Goal: Information Seeking & Learning: Learn about a topic

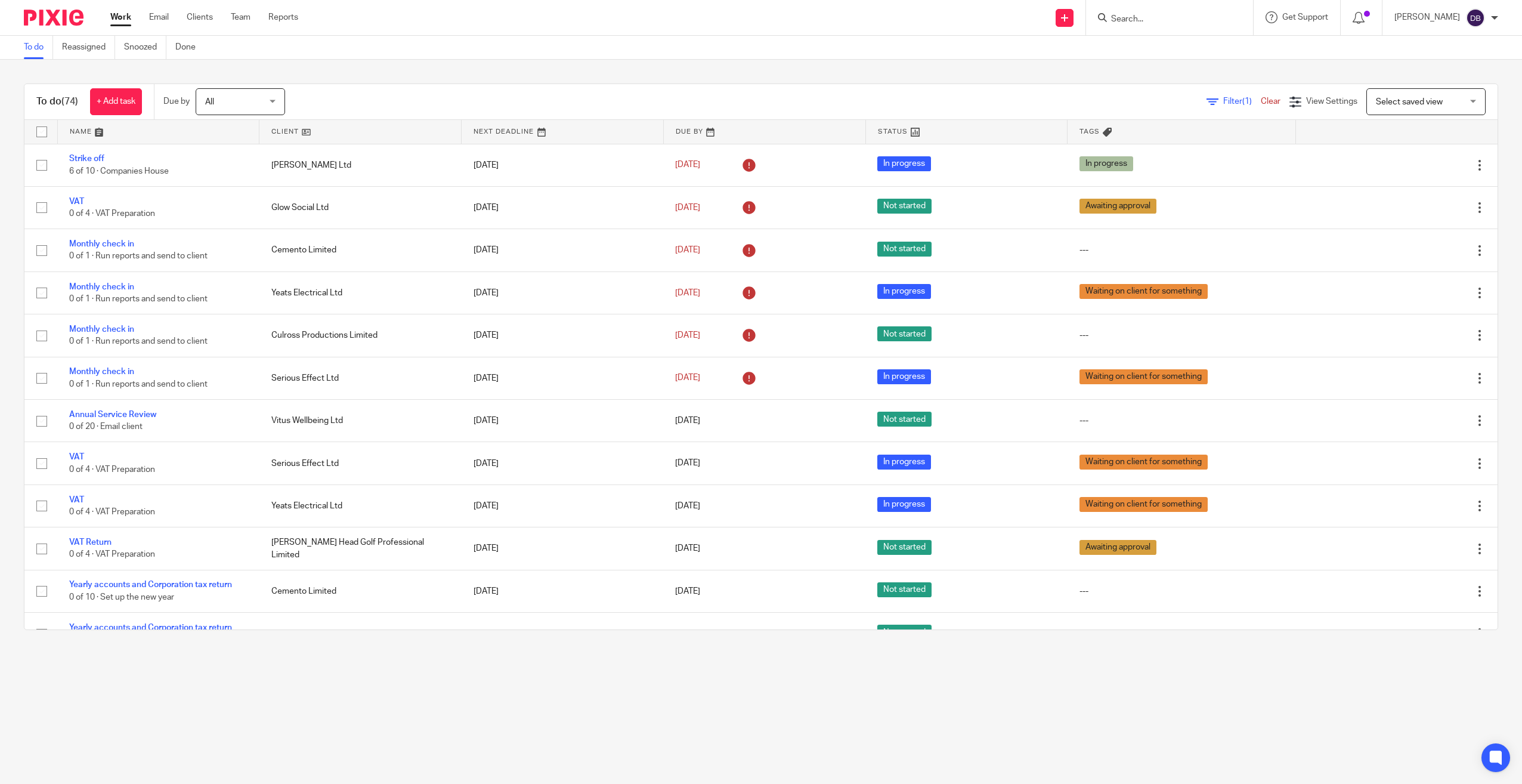
click at [1186, 18] on input "Search" at bounding box center [1163, 20] width 108 height 11
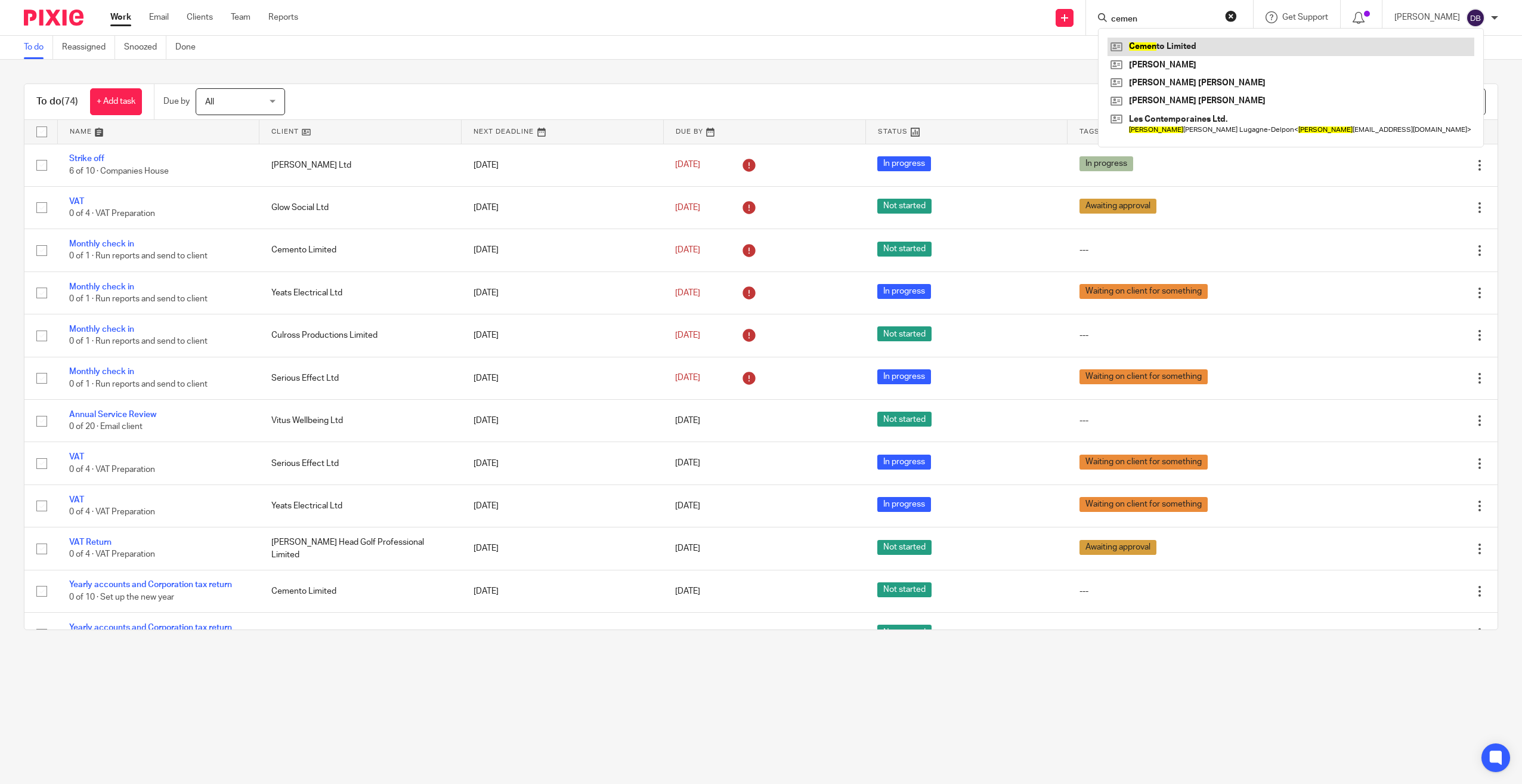
type input "cemen"
click at [1189, 49] on link at bounding box center [1291, 47] width 367 height 18
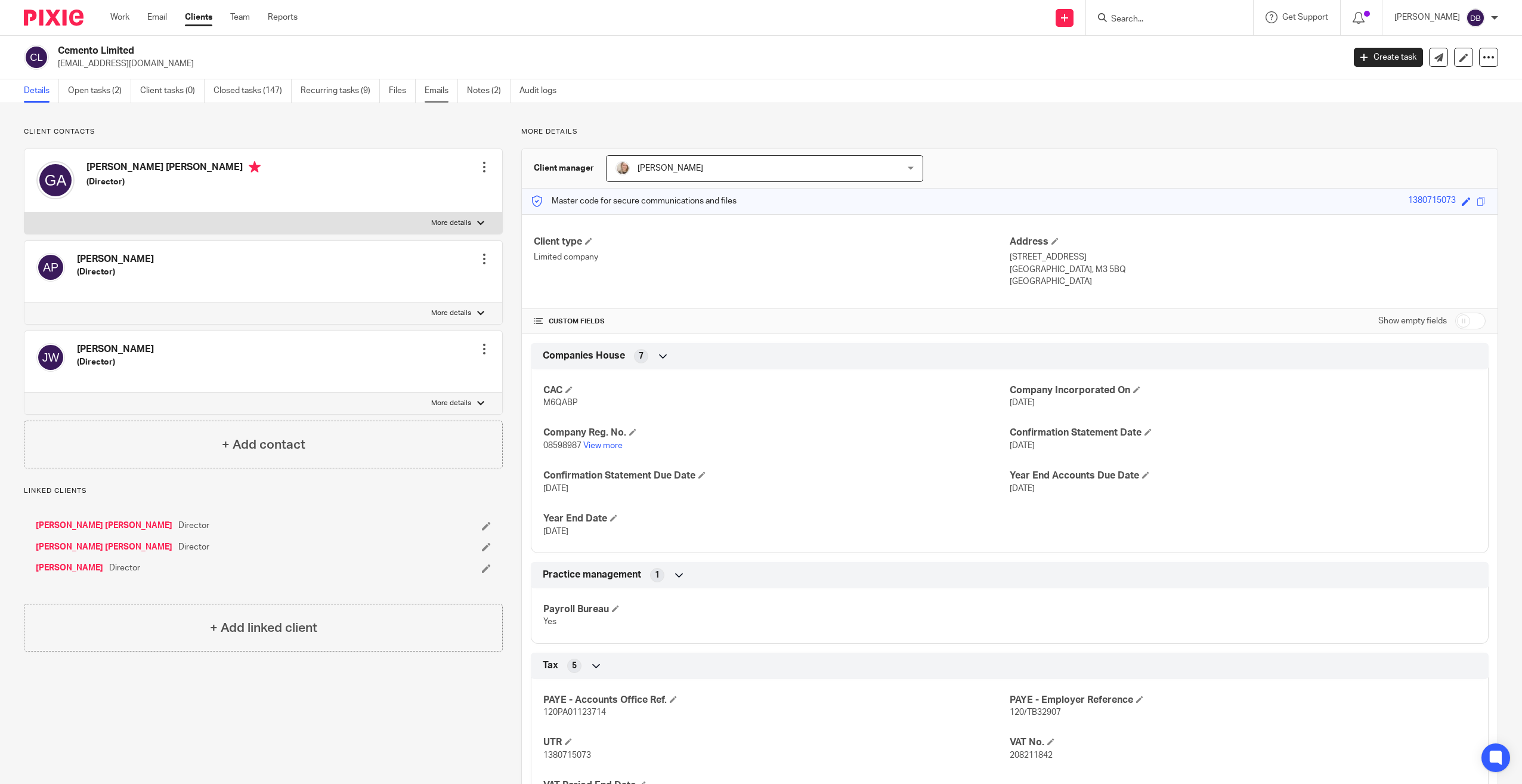
click at [438, 97] on link "Emails" at bounding box center [441, 91] width 33 height 23
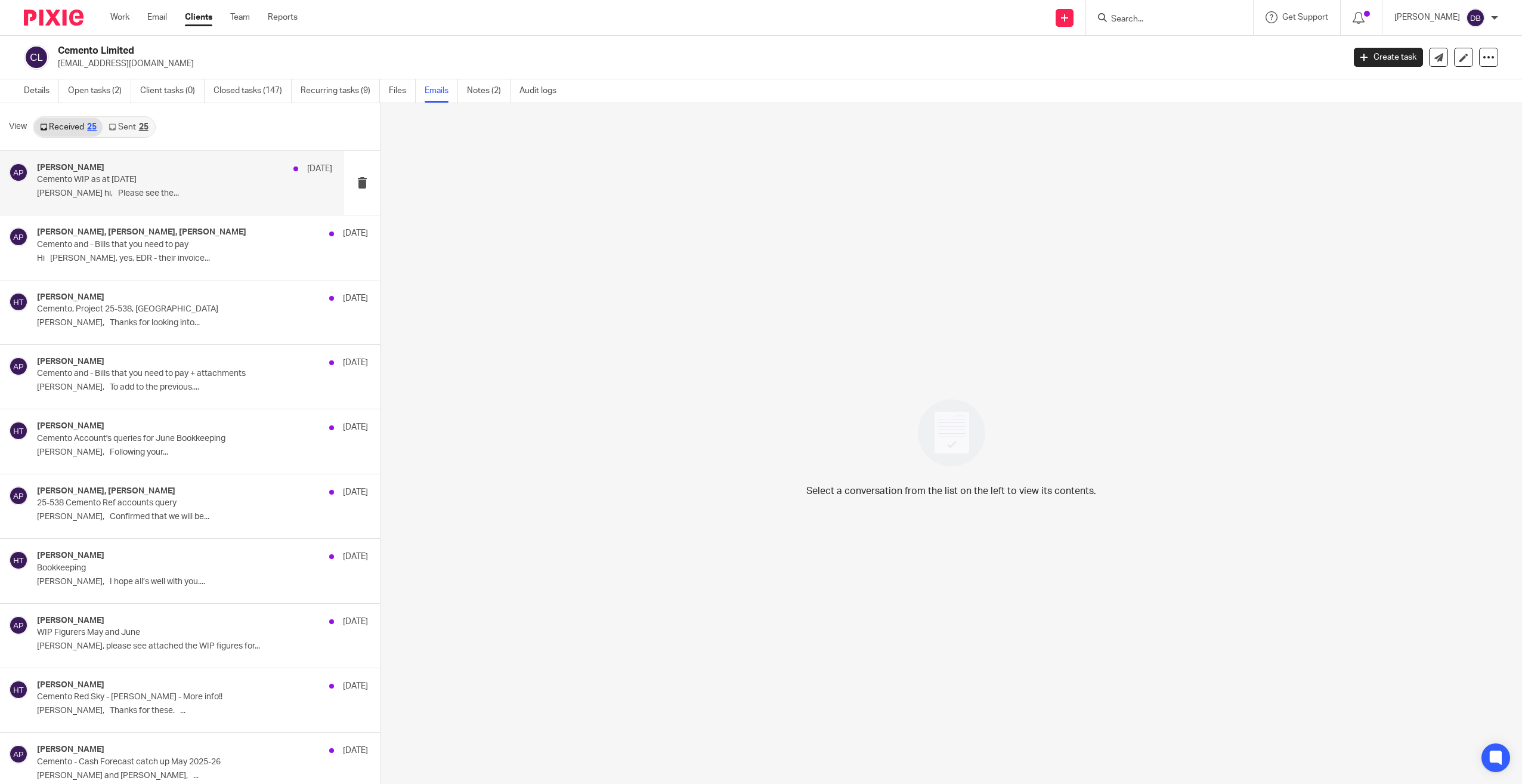
click at [151, 171] on div "Andrew Platt 7 Aug" at bounding box center [185, 169] width 296 height 12
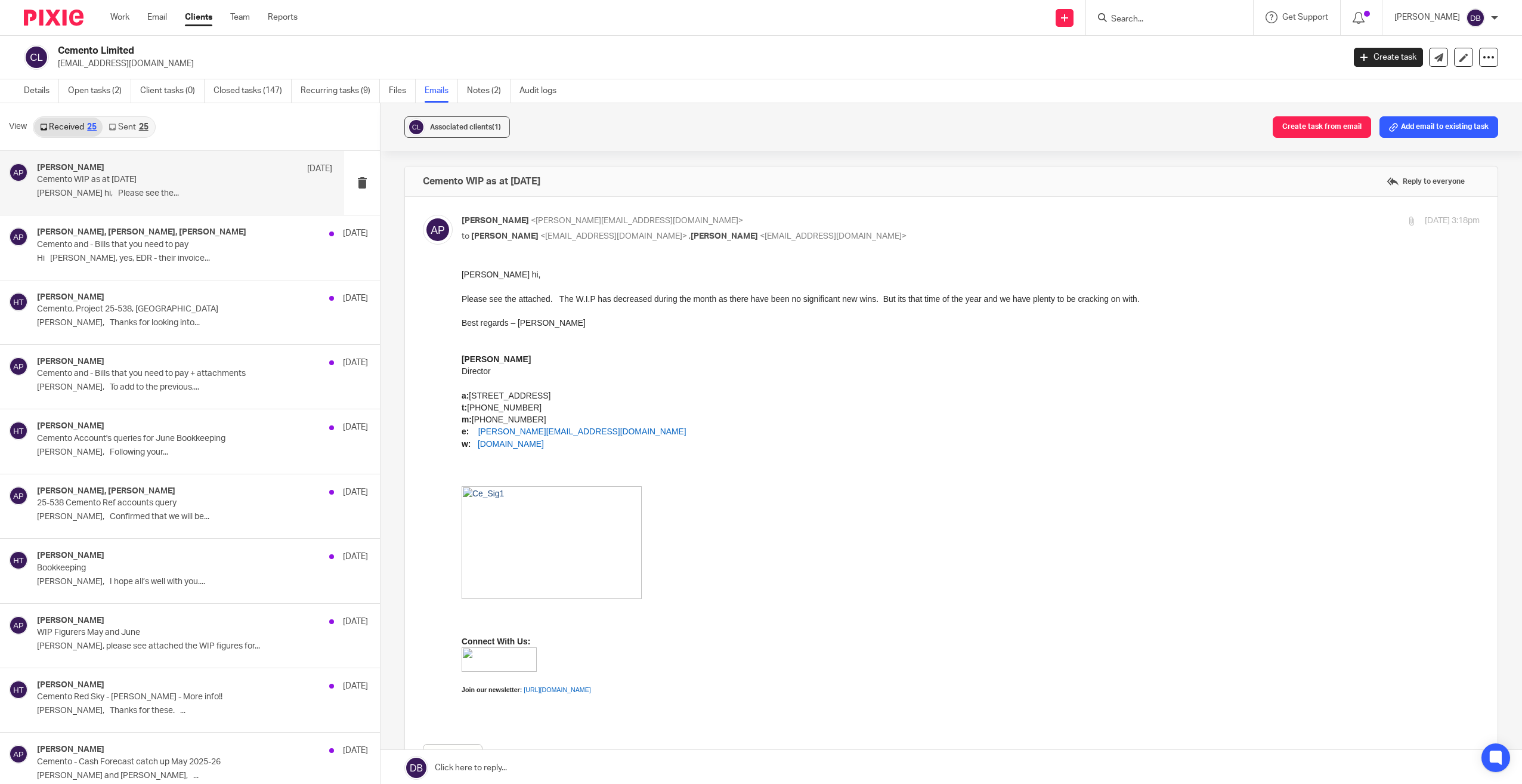
click at [145, 134] on link "Sent 25" at bounding box center [129, 127] width 51 height 19
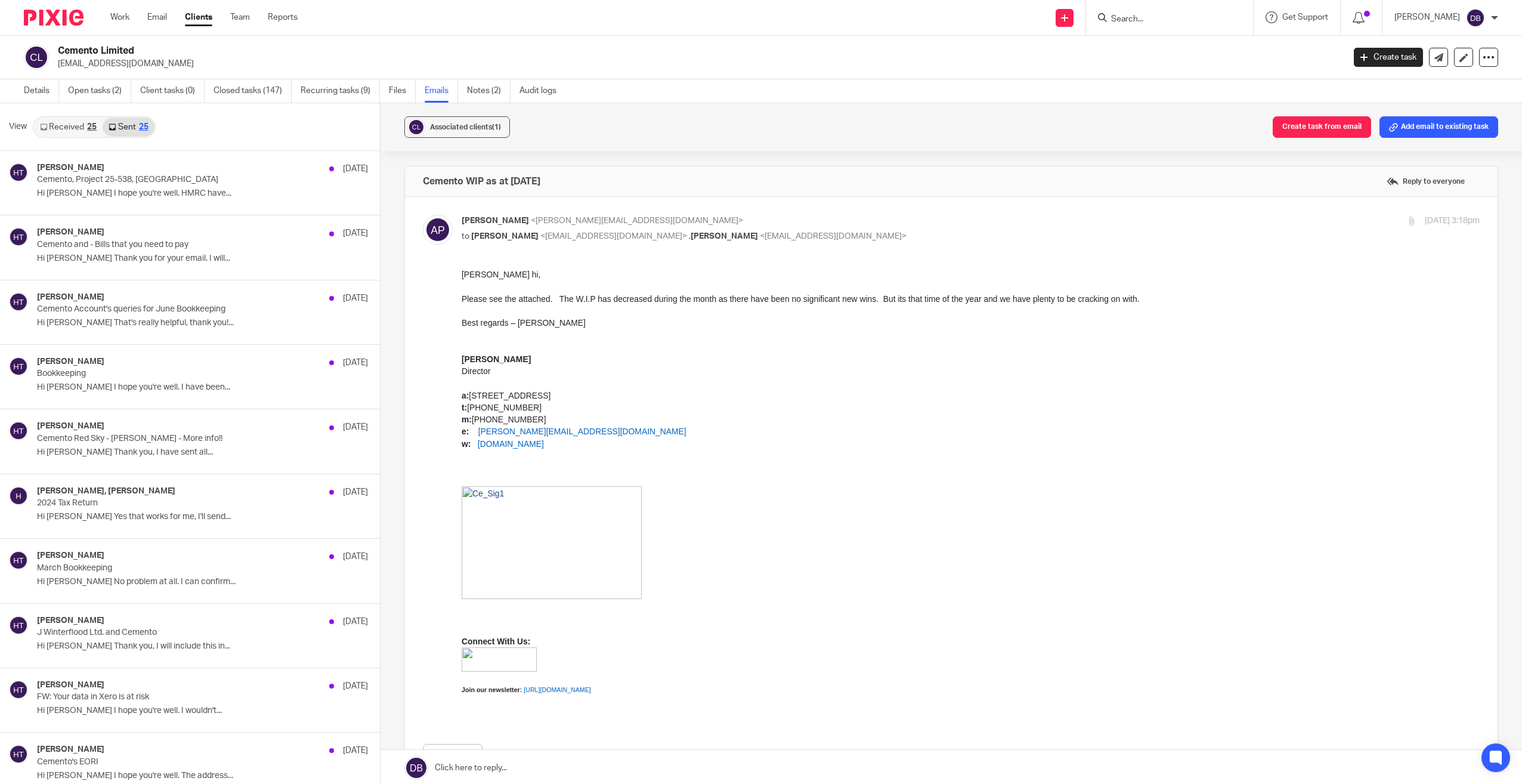
scroll to position [2, 0]
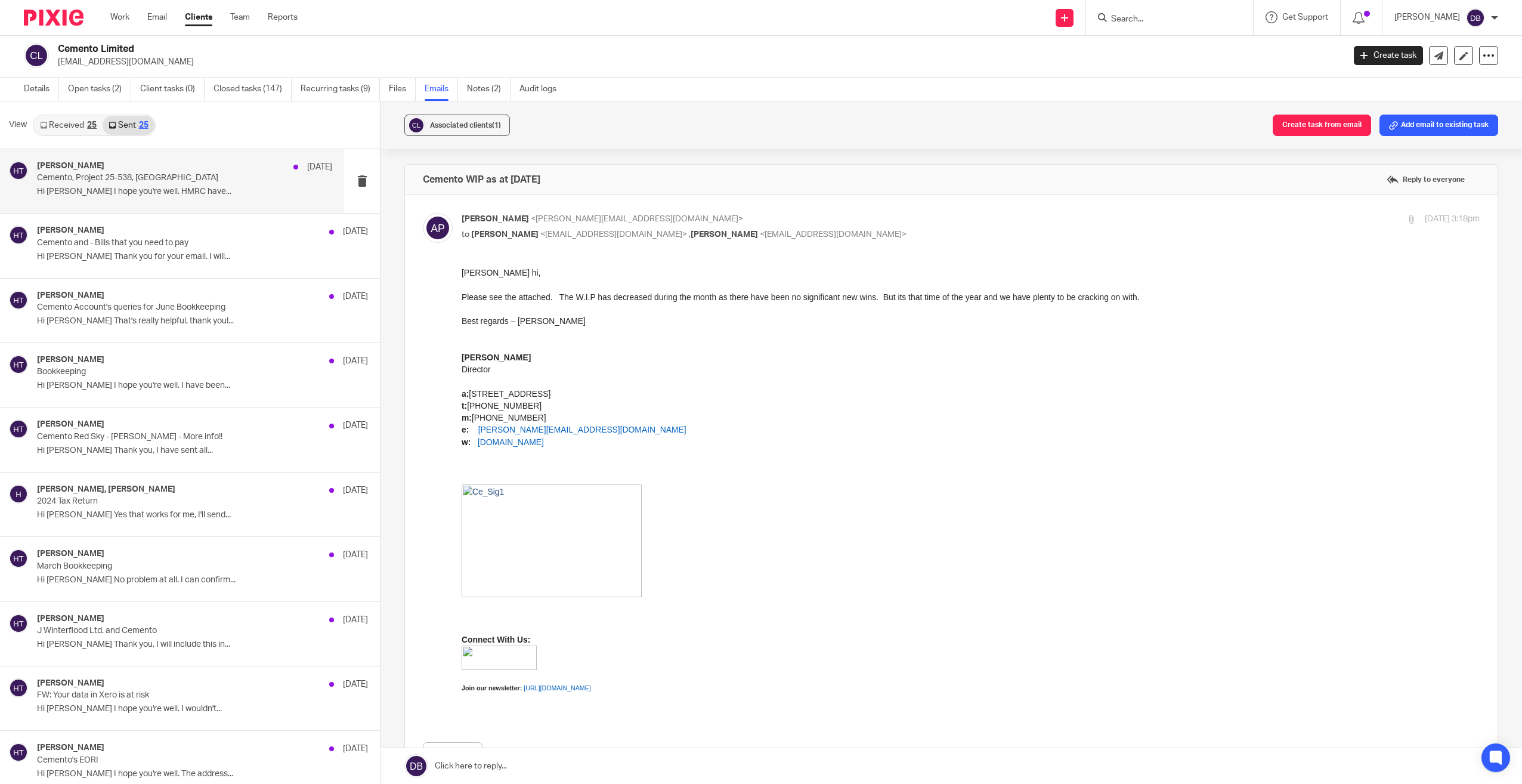
click at [166, 164] on div "Hayley Trask 15 Aug" at bounding box center [185, 167] width 296 height 12
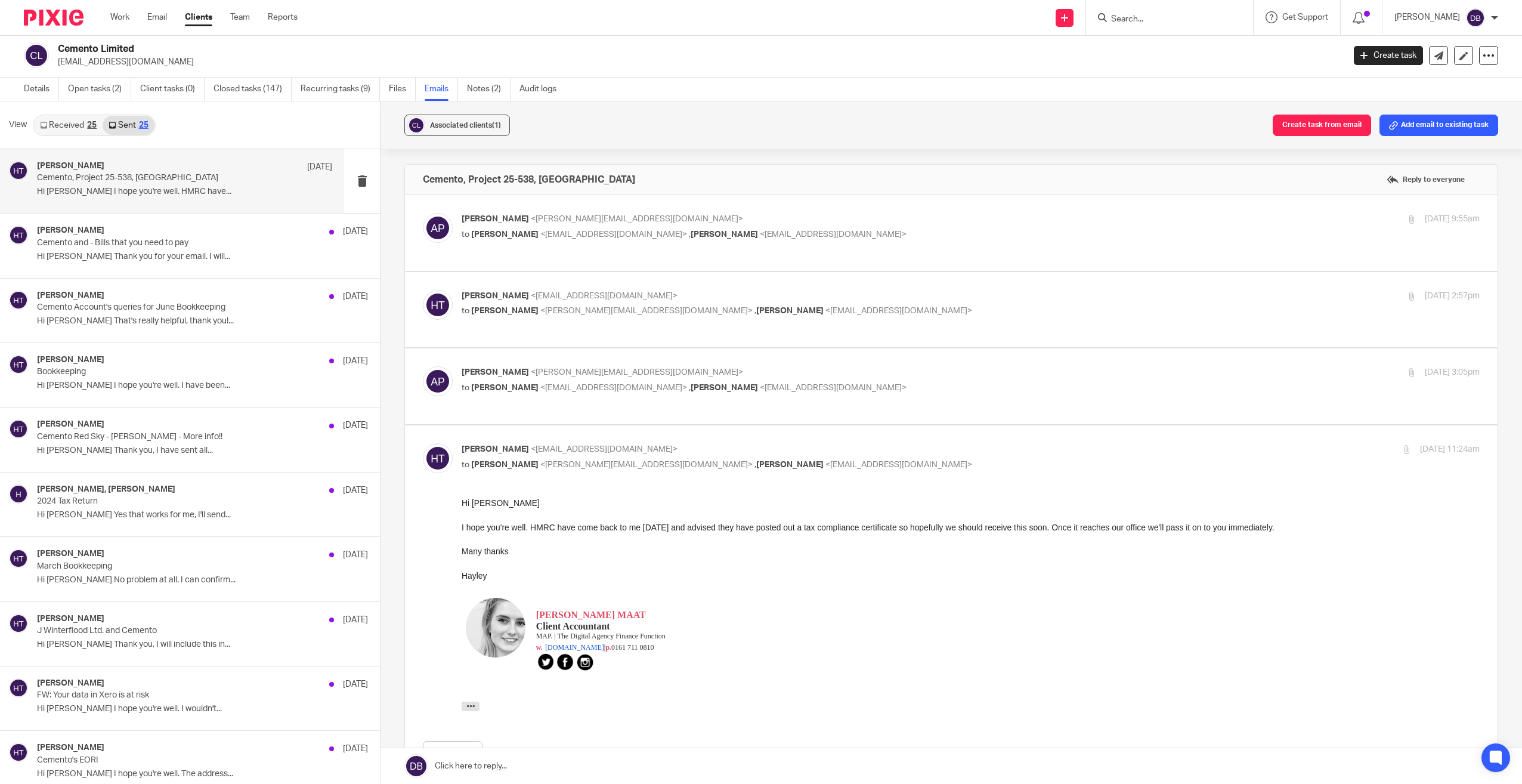
scroll to position [0, 0]
click at [47, 91] on link "Details" at bounding box center [41, 89] width 35 height 23
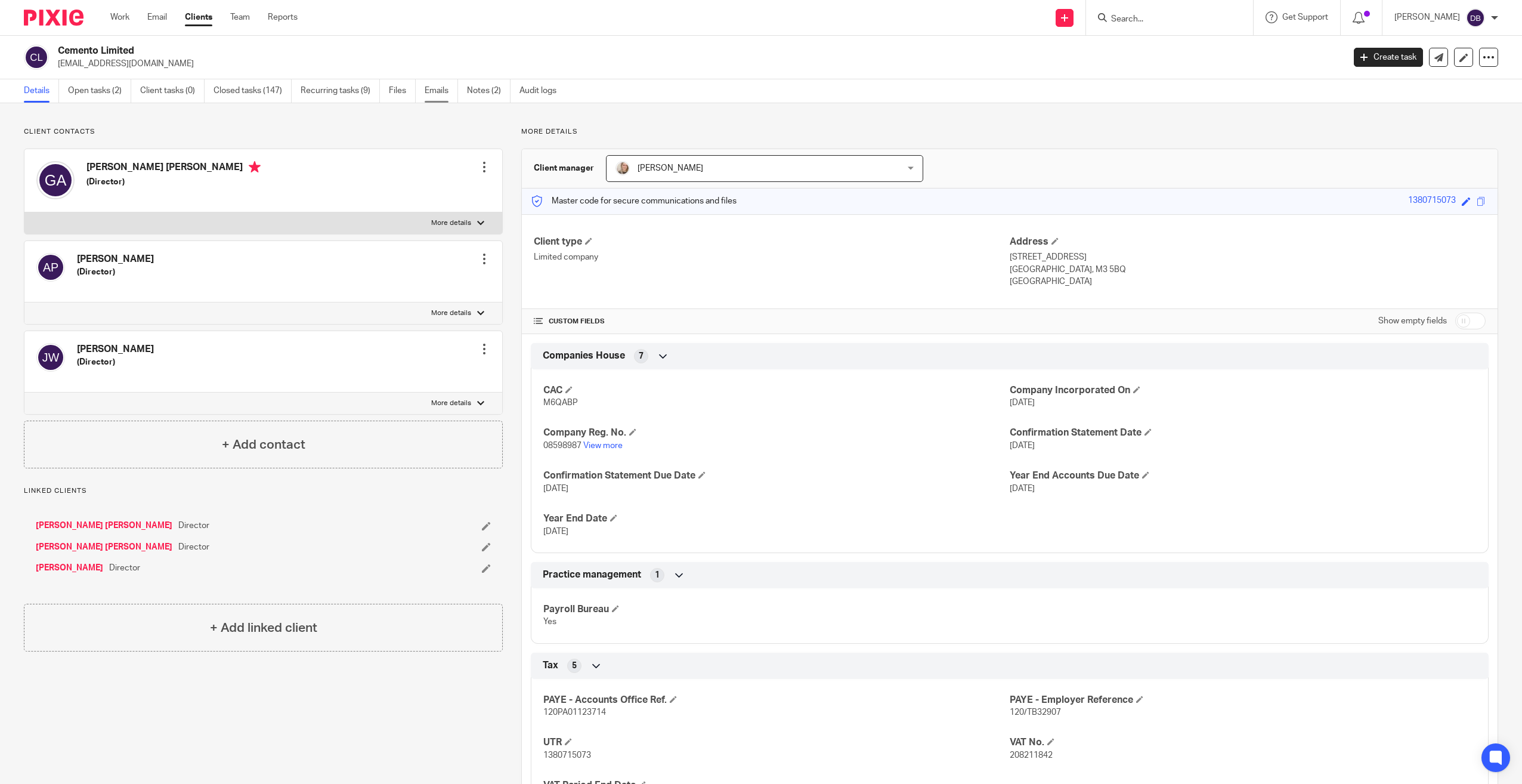
click at [455, 91] on link "Emails" at bounding box center [441, 91] width 33 height 23
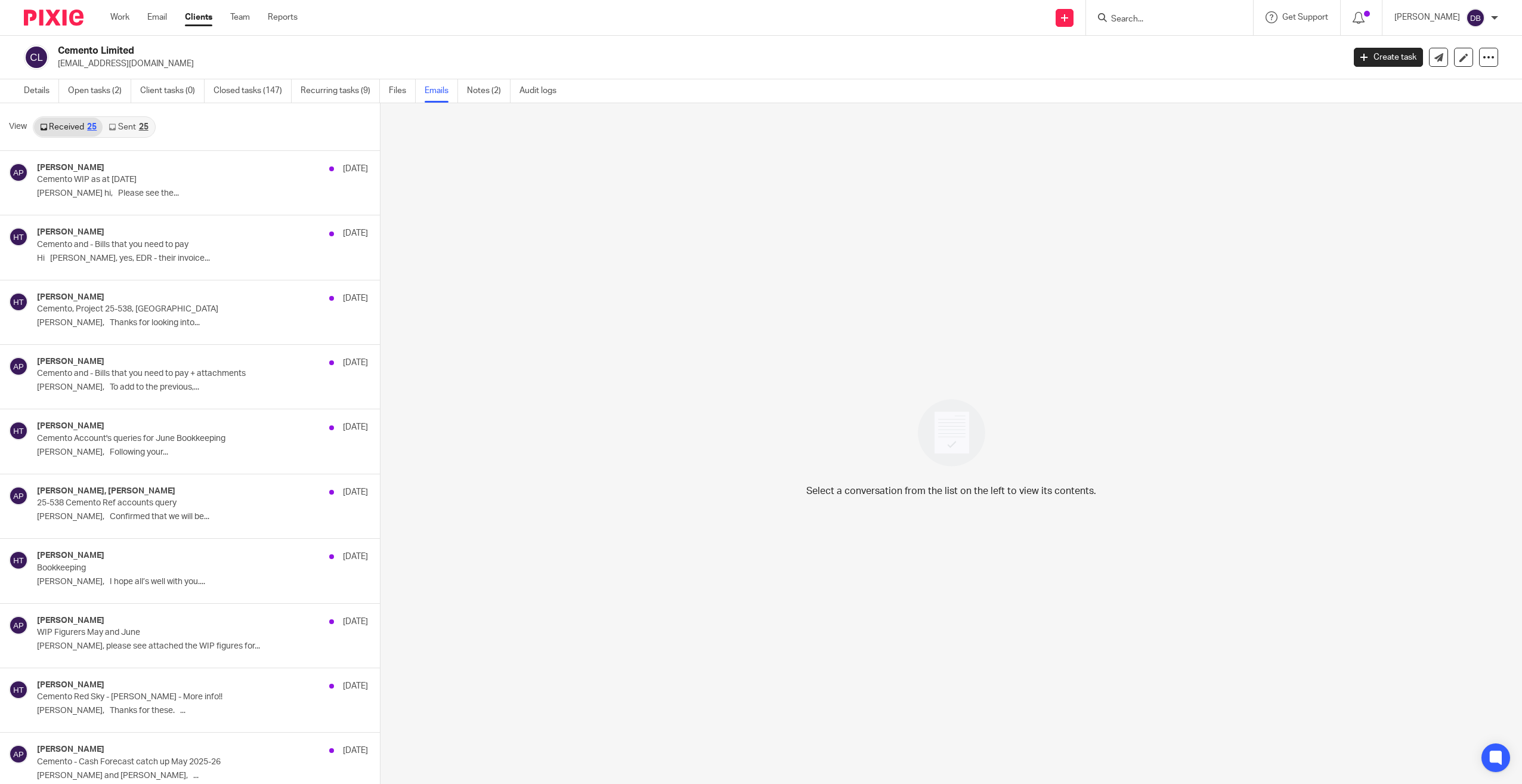
click at [135, 137] on div "Received 25 Sent 25" at bounding box center [95, 127] width 123 height 22
click at [138, 130] on link "Sent 25" at bounding box center [129, 127] width 51 height 19
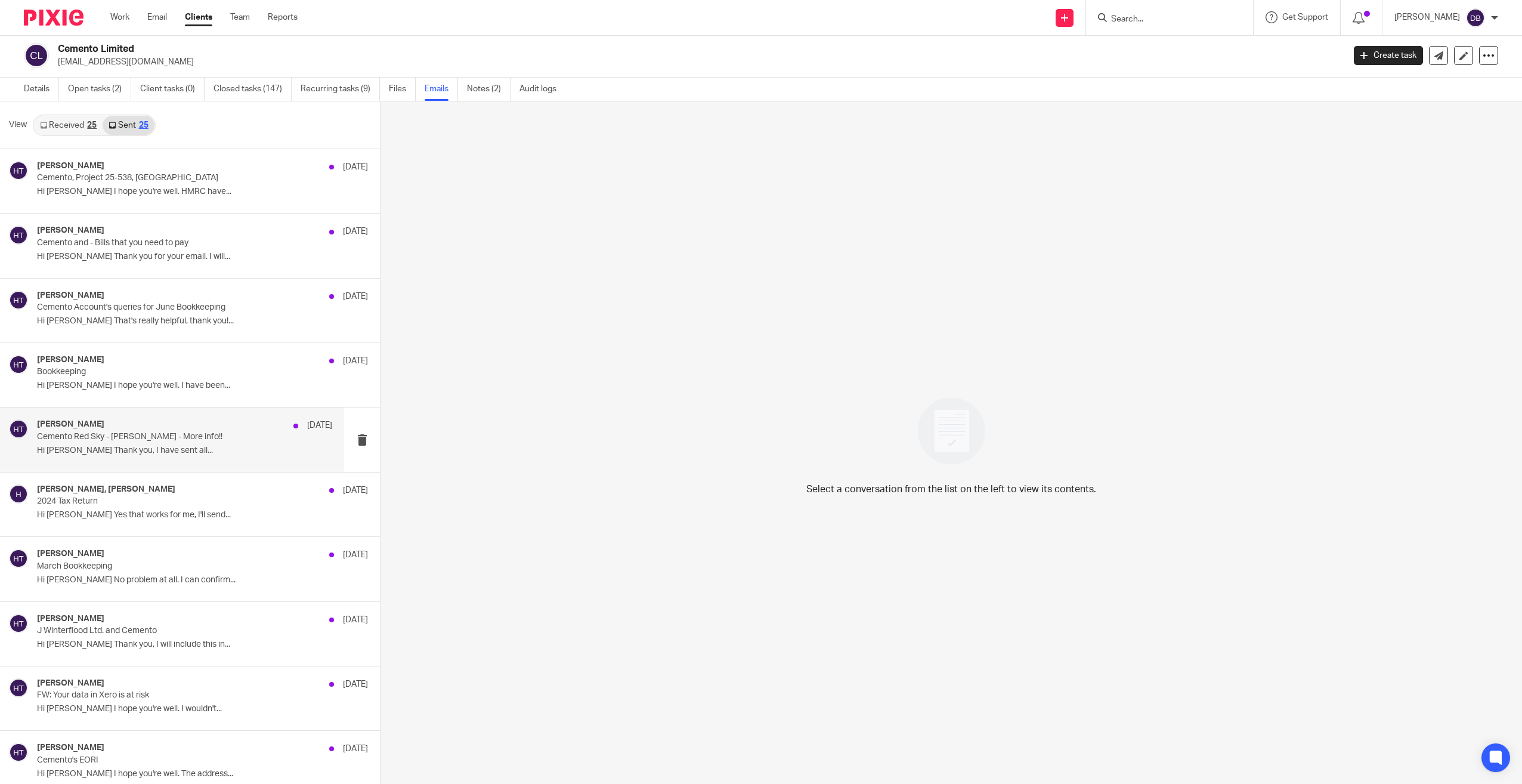
click at [158, 413] on div "Hayley Trask 3 Jun Cemento Red Sky - Flynn - More info!! Hi Andrew Thank you, I…" at bounding box center [172, 439] width 344 height 64
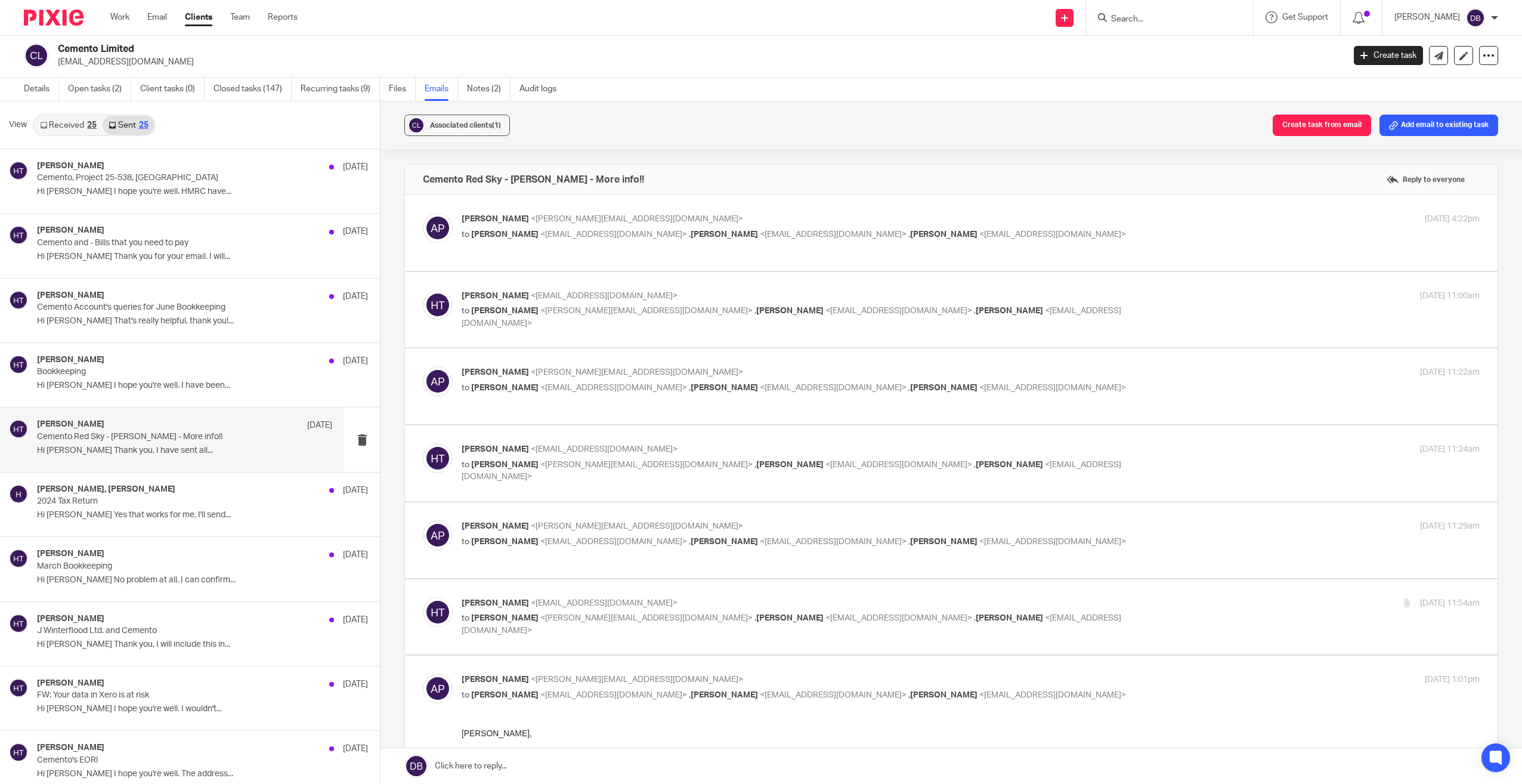
scroll to position [0, 0]
click at [168, 371] on p "Bookkeeping" at bounding box center [155, 371] width 236 height 10
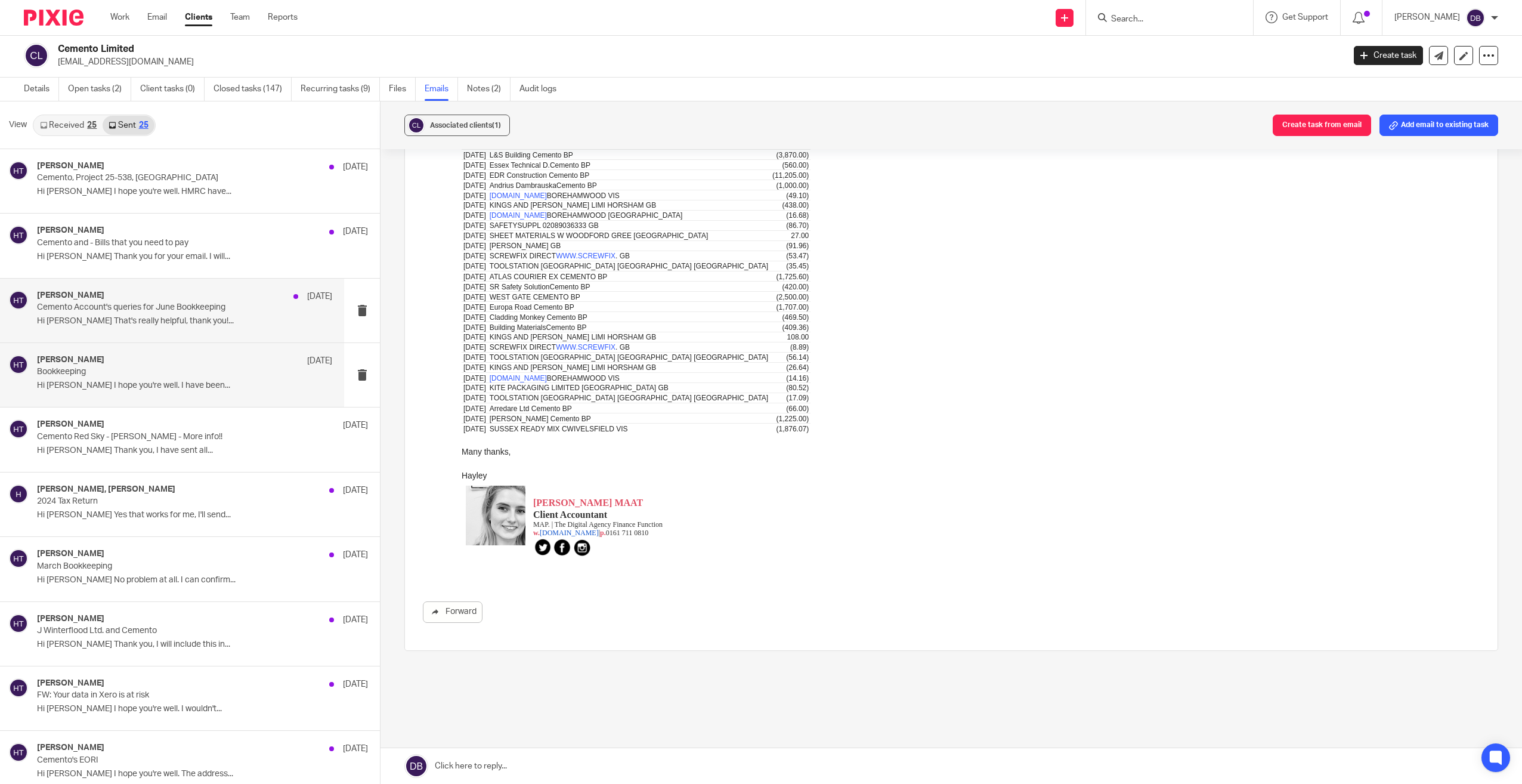
click at [173, 330] on div "Hayley Trask 16 Jul Cemento Account's queries for June Bookkeeping Hi Andrew Th…" at bounding box center [185, 310] width 296 height 40
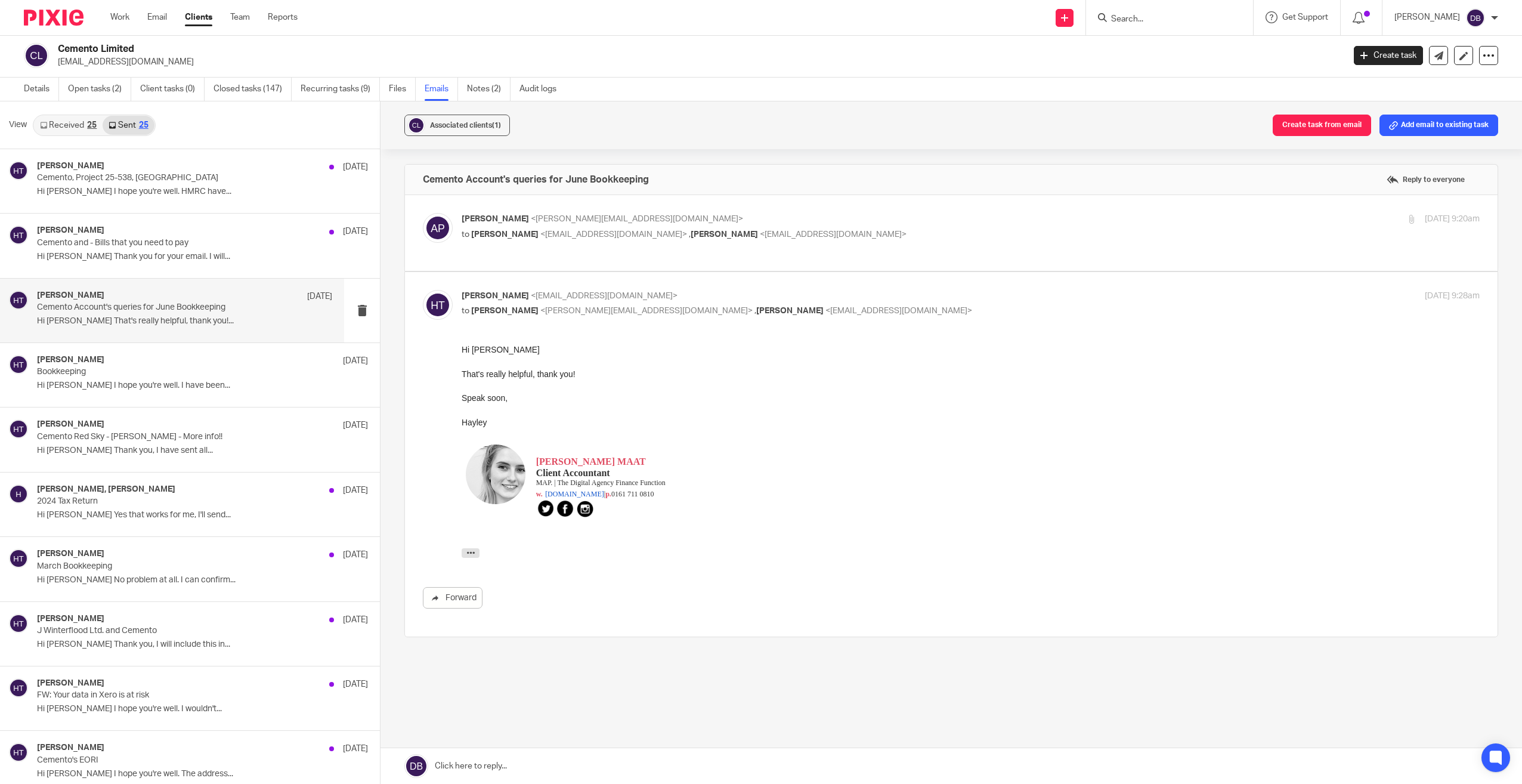
click at [836, 243] on div "Andrew Platt <andrew@cemento.co.uk> to Hayley Trask <hayley@wearemap.co.uk> , G…" at bounding box center [951, 233] width 1057 height 40
click at [826, 245] on div "Andrew Platt <andrew@cemento.co.uk> to Hayley Trask <hayley@wearemap.co.uk> , G…" at bounding box center [951, 233] width 1057 height 40
click at [818, 222] on p "Andrew Platt <andrew@cemento.co.uk>" at bounding box center [802, 219] width 679 height 13
checkbox input "true"
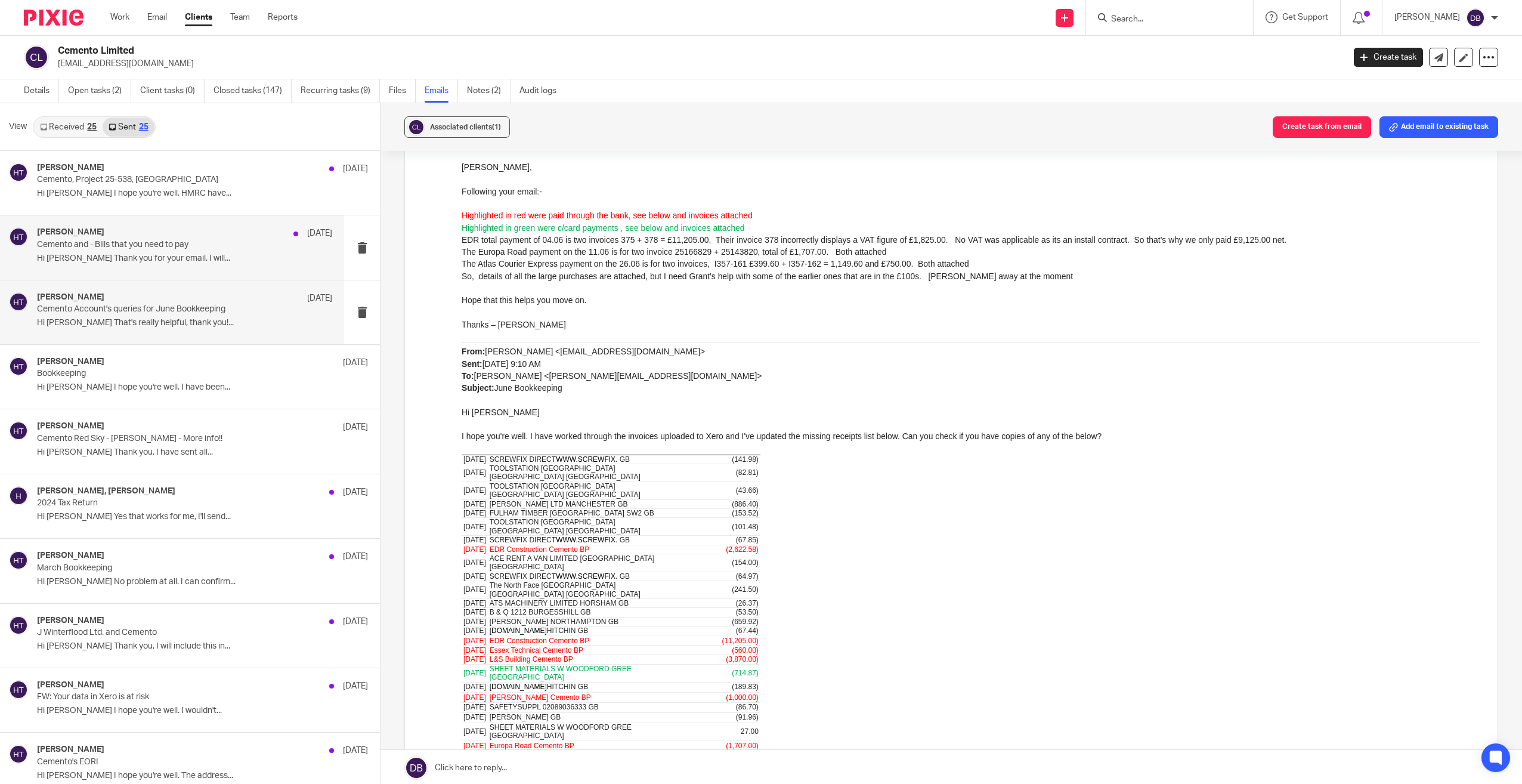
click at [121, 240] on p "Cemento and - Bills that you need to pay" at bounding box center [155, 244] width 236 height 10
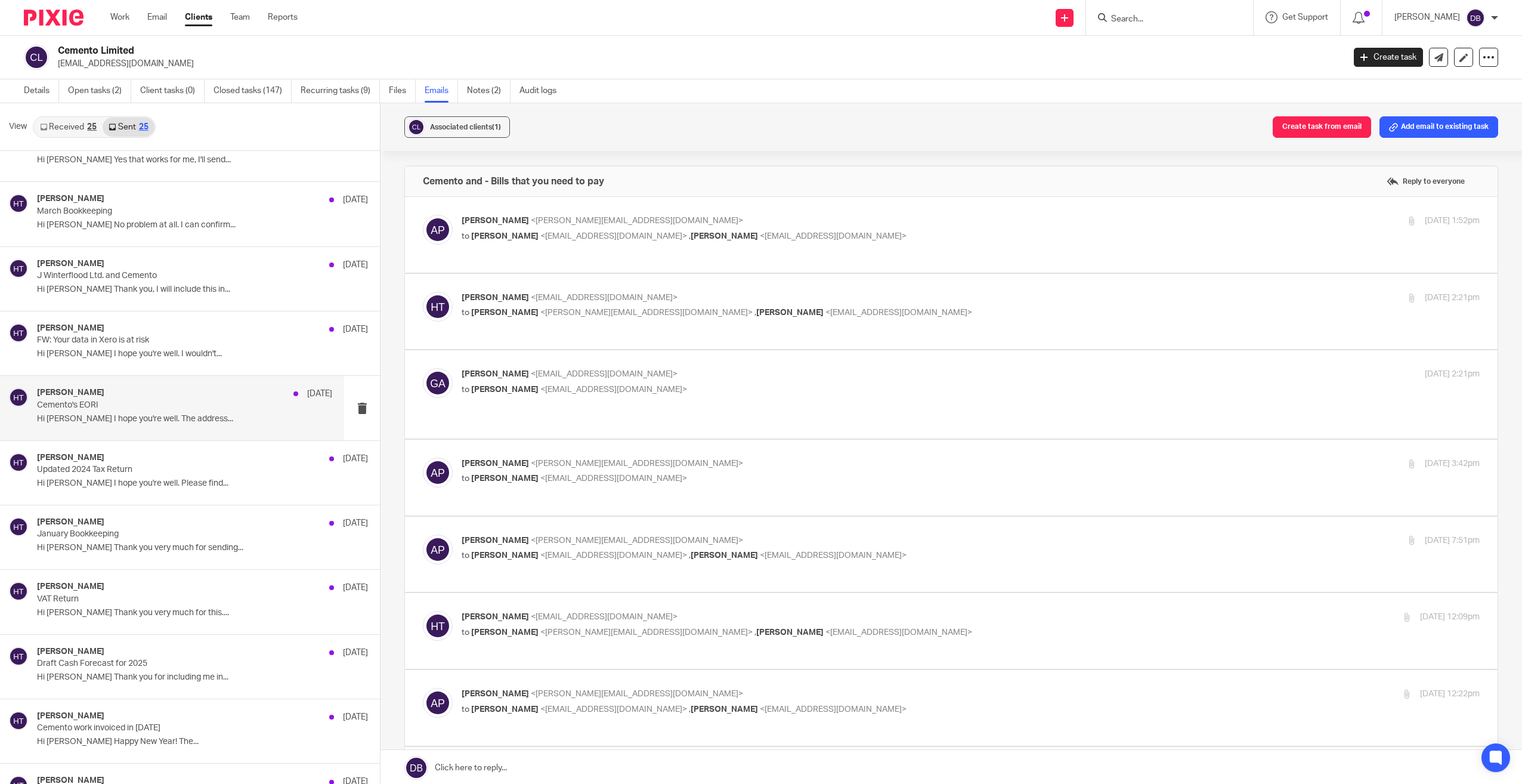
scroll to position [358, 0]
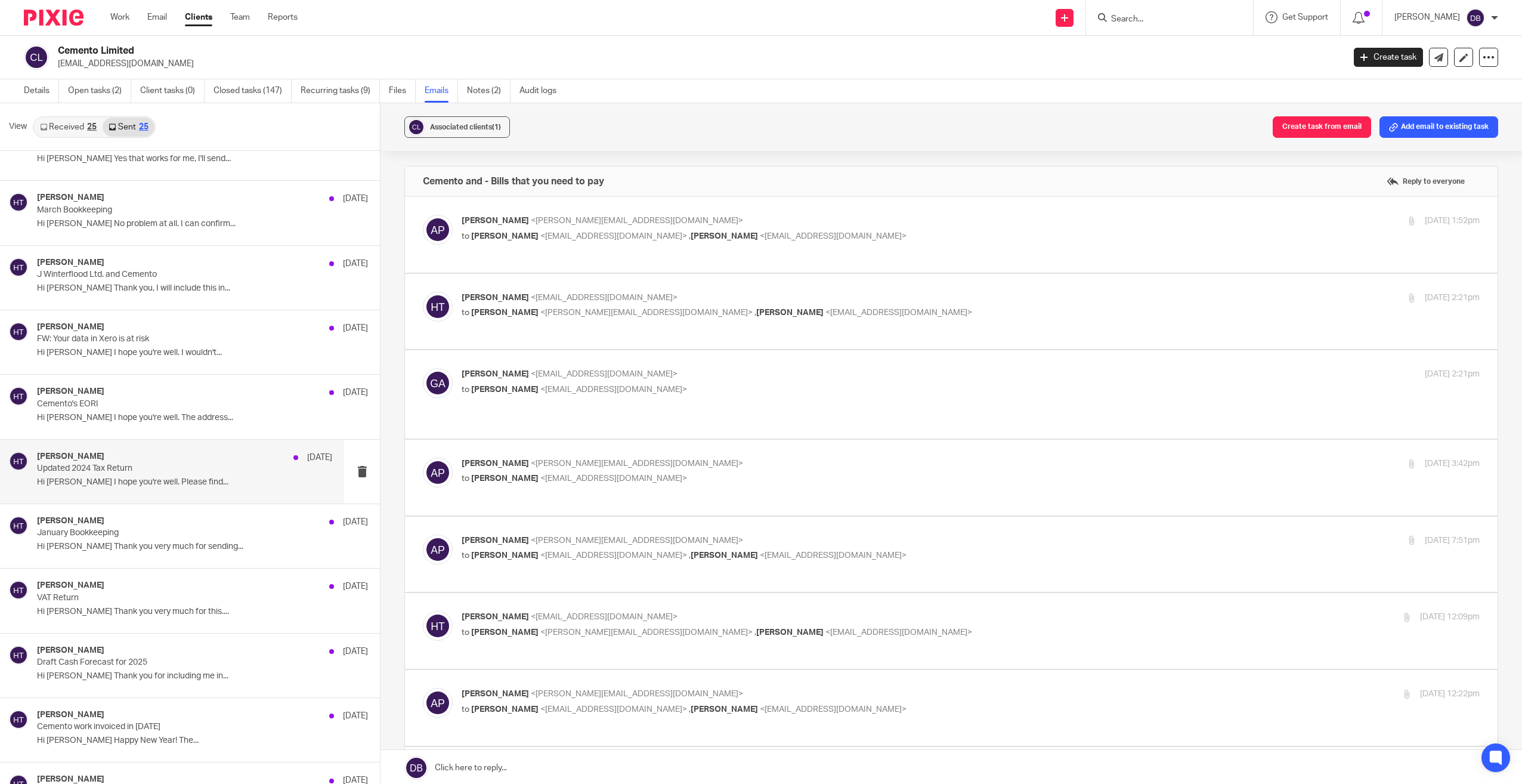
click at [101, 480] on p "Hi Grant I hope you're well. Please find..." at bounding box center [185, 482] width 296 height 10
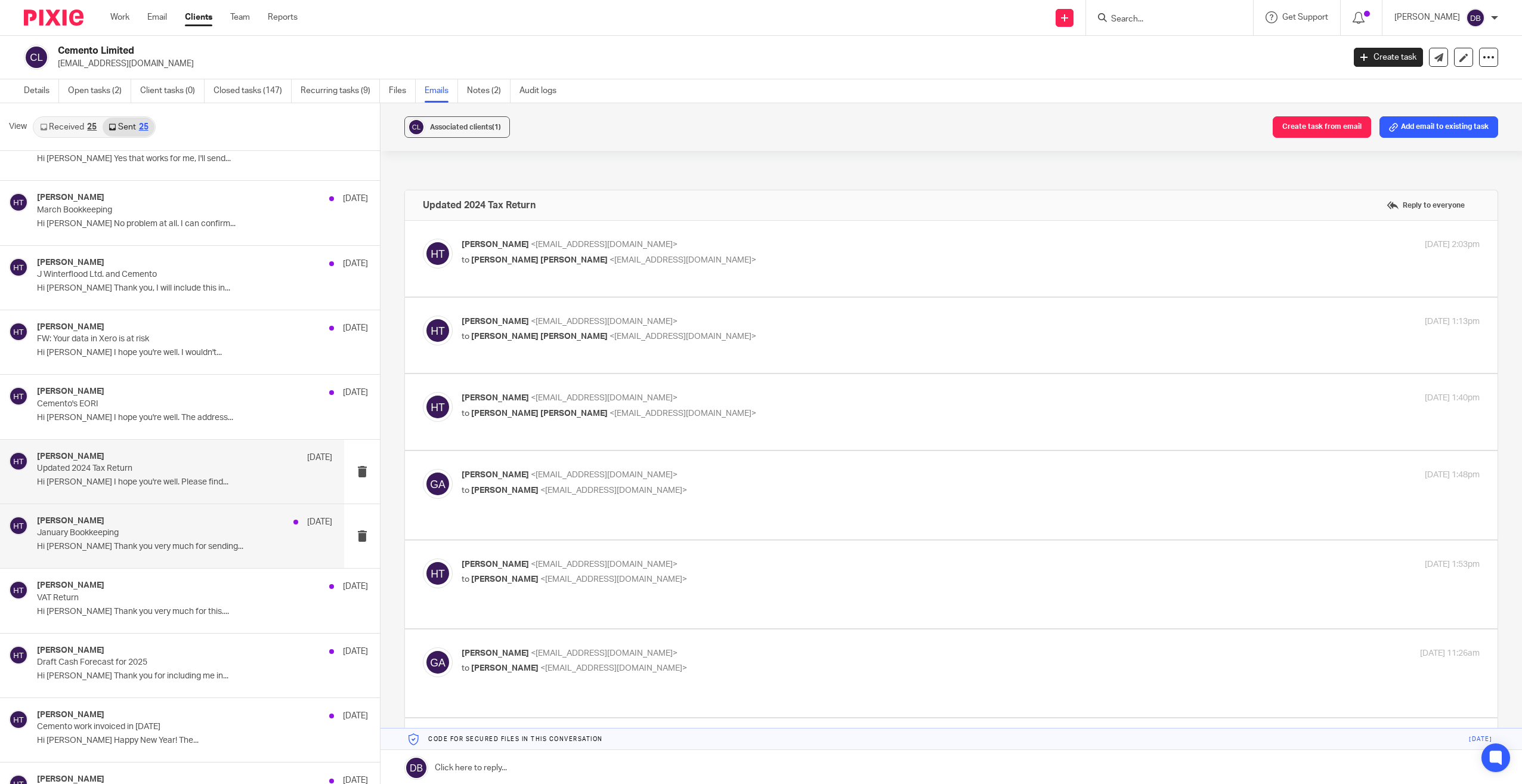
scroll to position [0, 0]
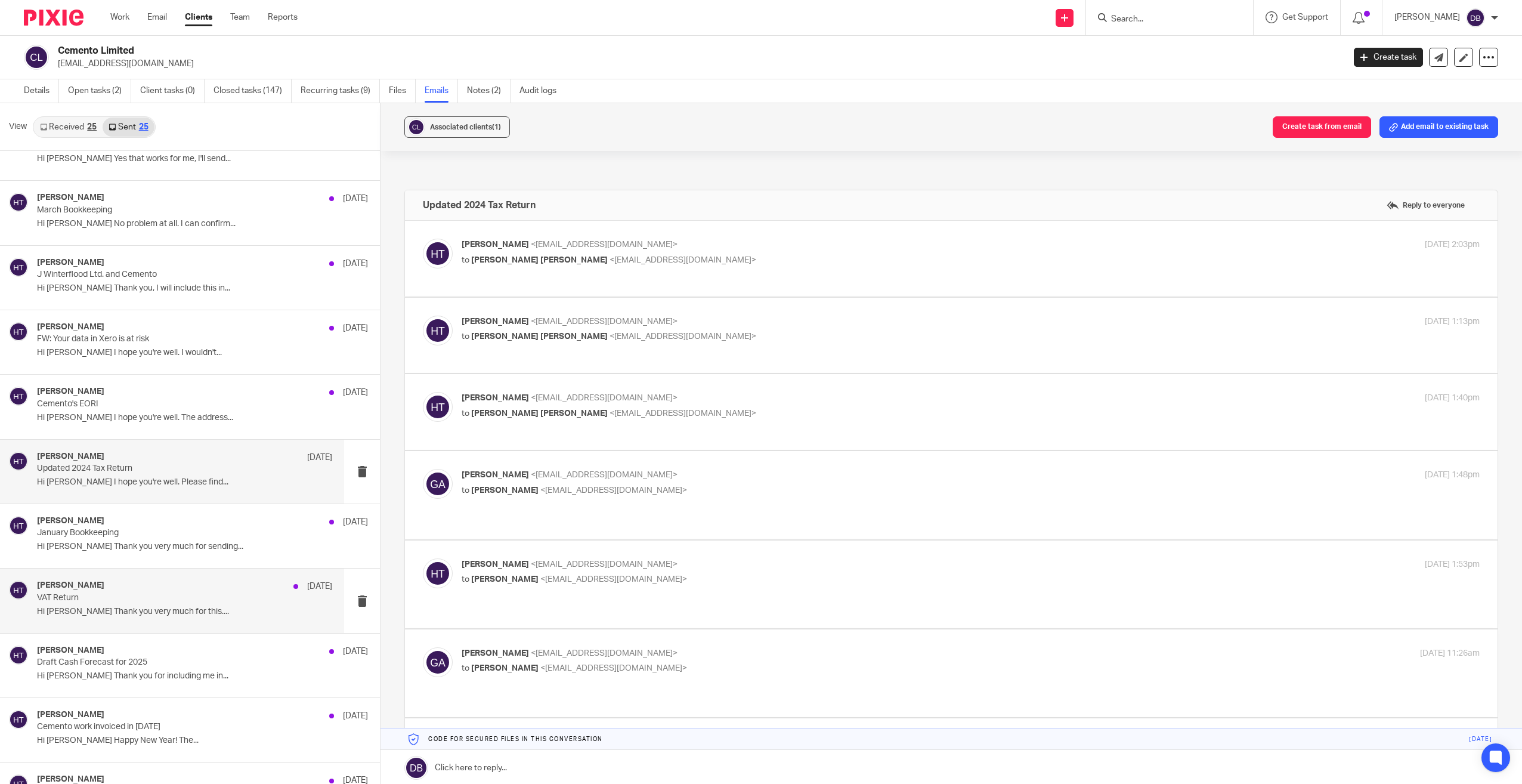
click at [124, 582] on div "Hayley Trask 31 Jan" at bounding box center [185, 586] width 296 height 12
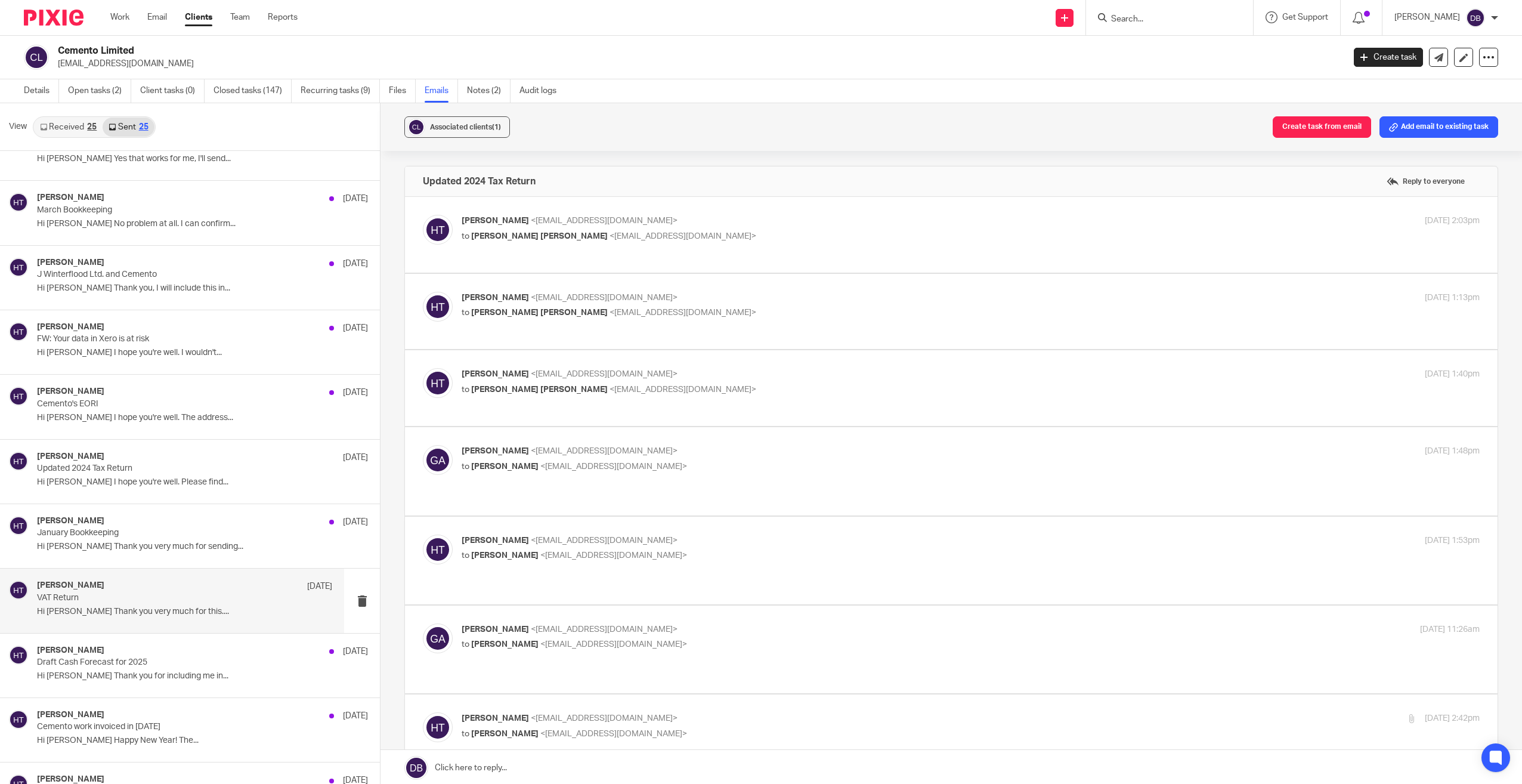
click at [706, 245] on div "Hayley Trask <hayley@lagomfinance.com> to Grant Michael Allen <grant@cemento.co…" at bounding box center [951, 234] width 1057 height 40
click at [709, 223] on p "Hayley Trask <hayley@lagomfinance.com>" at bounding box center [802, 221] width 679 height 13
checkbox input "true"
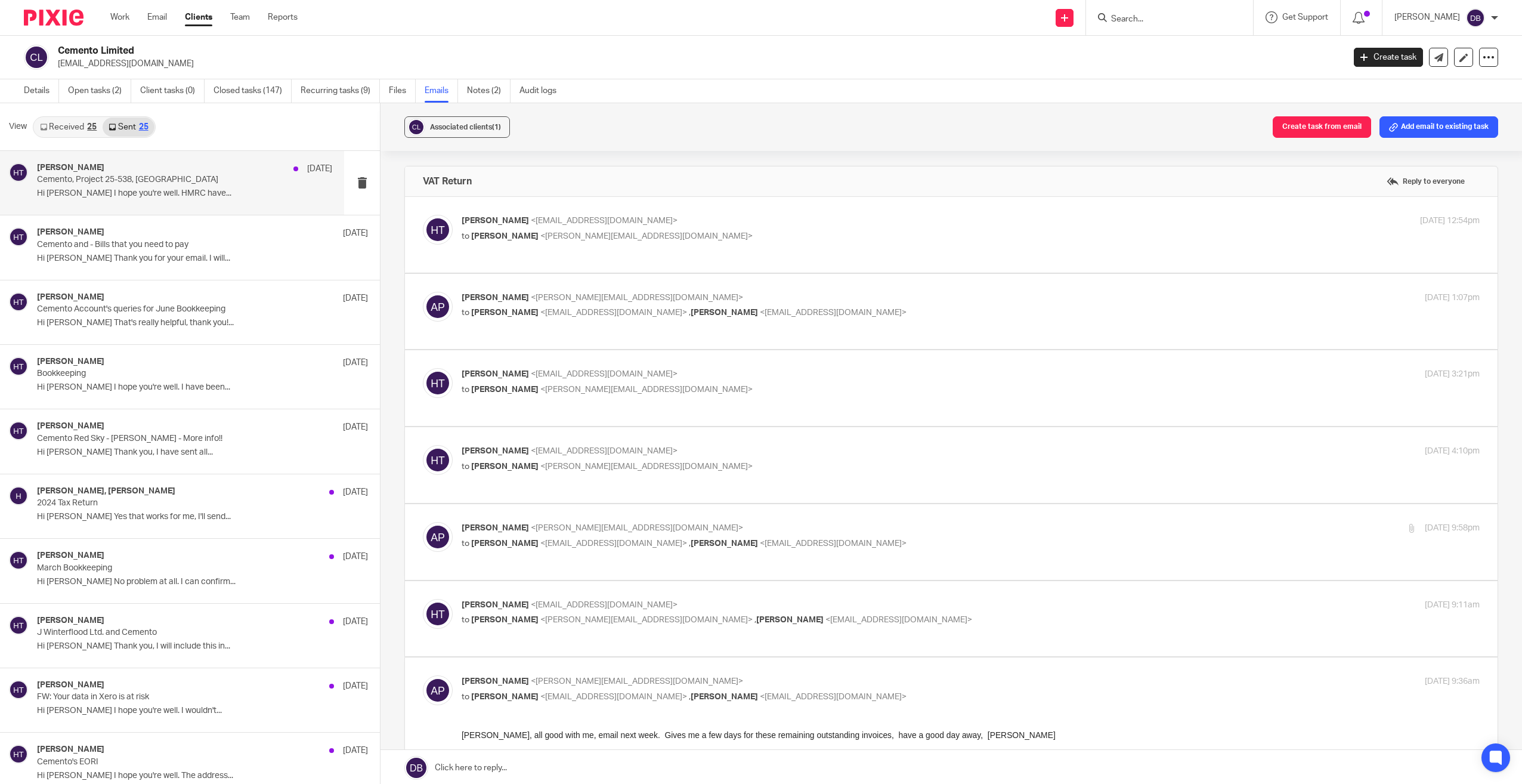
click at [195, 199] on p "Hi Andrew I hope you're well. HMRC have..." at bounding box center [185, 193] width 296 height 10
